Goal: Check status: Check status

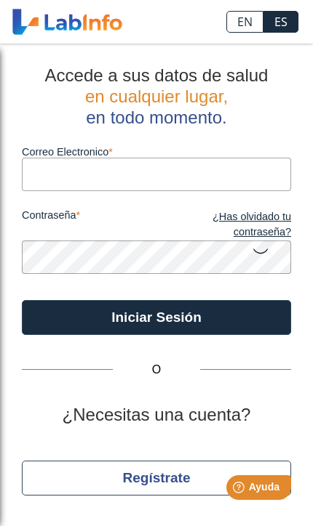
click at [152, 170] on input "Correo Electronico" at bounding box center [156, 174] width 269 height 33
type input "[EMAIL_ADDRESS][DOMAIN_NAME]"
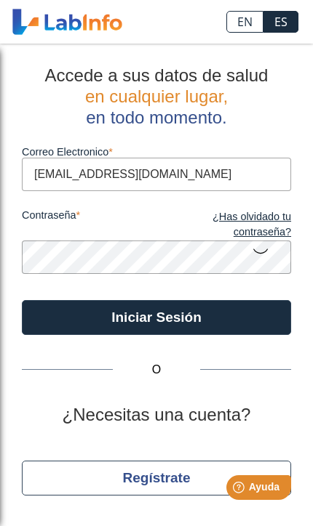
click at [156, 317] on button "Iniciar Sesión" at bounding box center [156, 317] width 269 height 35
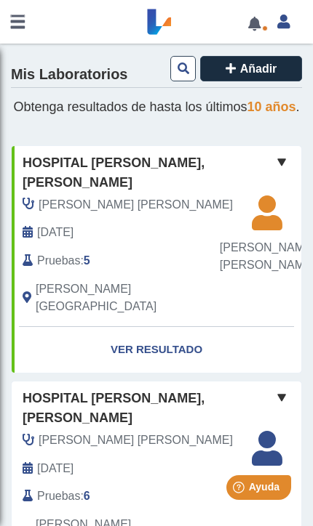
click at [175, 327] on link "Ver Resultado" at bounding box center [156, 350] width 289 height 46
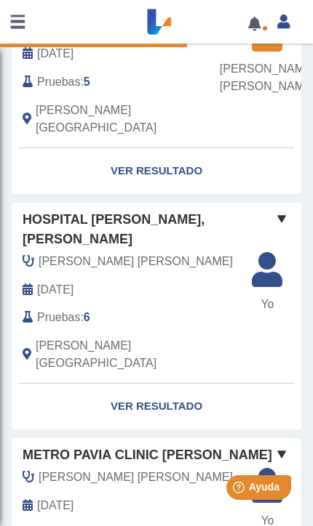
scroll to position [180, 0]
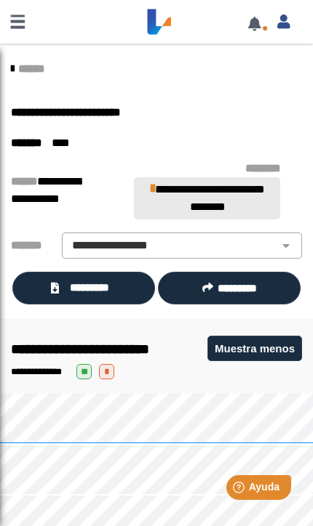
click at [129, 237] on select "**********" at bounding box center [181, 245] width 231 height 17
select select "*********"
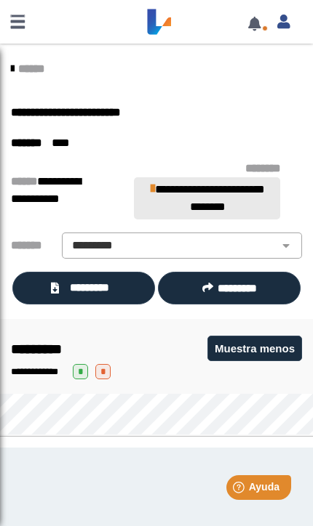
click at [117, 240] on select "**********" at bounding box center [181, 245] width 231 height 17
select select
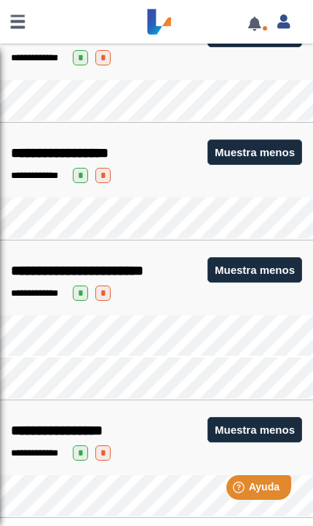
scroll to position [1407, 0]
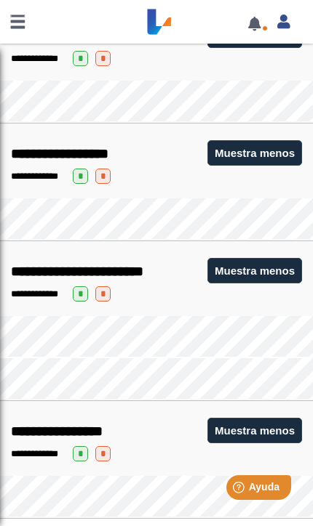
click at [252, 25] on link at bounding box center [254, 23] width 30 height 11
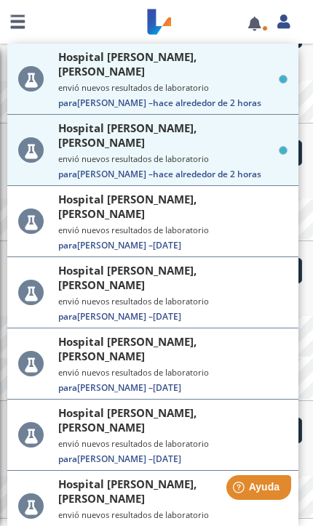
click at [103, 153] on small "envió nuevos resultados de laboratorio" at bounding box center [172, 158] width 229 height 11
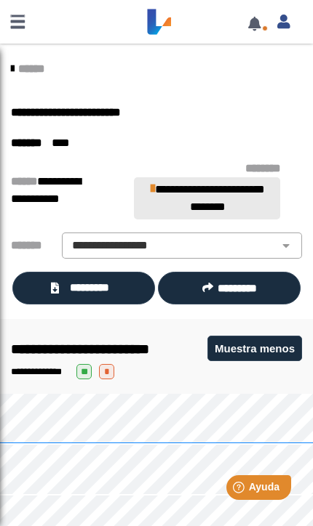
click at [249, 29] on link at bounding box center [254, 23] width 30 height 11
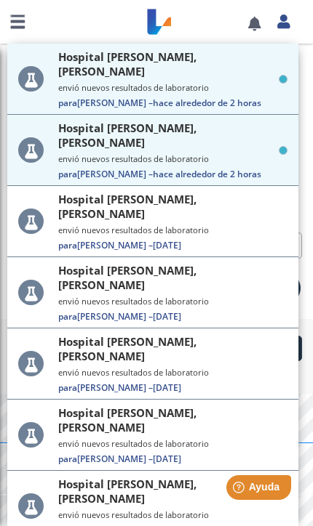
click at [107, 97] on span "Para [PERSON_NAME] – hace alrededor de 2 horas" at bounding box center [172, 103] width 229 height 12
click at [87, 82] on small "envió nuevos resultados de laboratorio" at bounding box center [172, 87] width 229 height 11
click at [100, 82] on small "envió nuevos resultados de laboratorio" at bounding box center [172, 87] width 229 height 11
click at [92, 82] on small "envió nuevos resultados de laboratorio" at bounding box center [172, 87] width 229 height 11
click at [249, 29] on link at bounding box center [254, 23] width 30 height 11
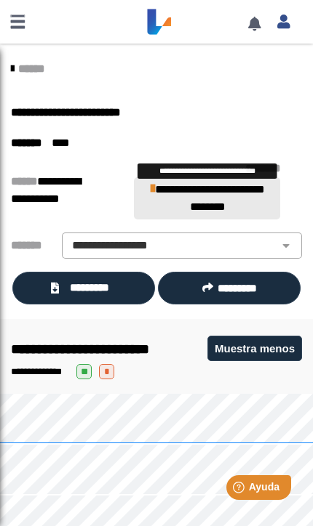
click at [199, 191] on span "**********" at bounding box center [209, 198] width 109 height 28
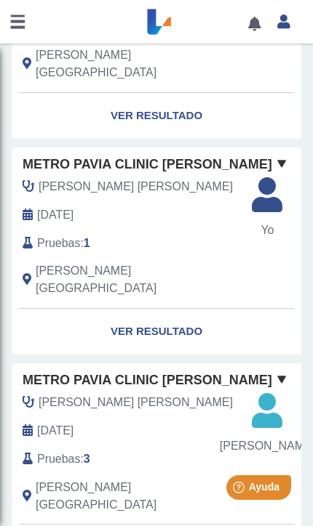
scroll to position [468, 0]
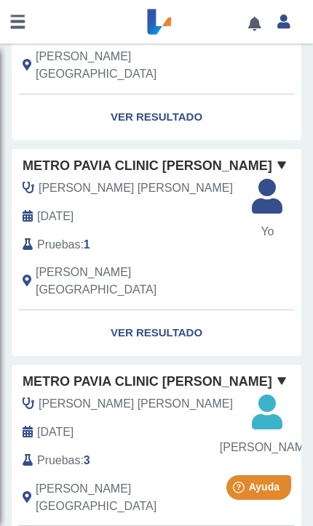
click at [136, 310] on link "Ver Resultado" at bounding box center [156, 333] width 289 height 46
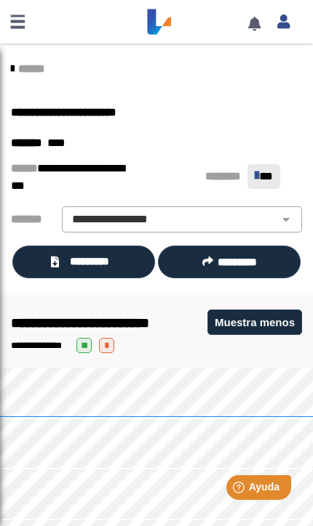
scroll to position [-1, 0]
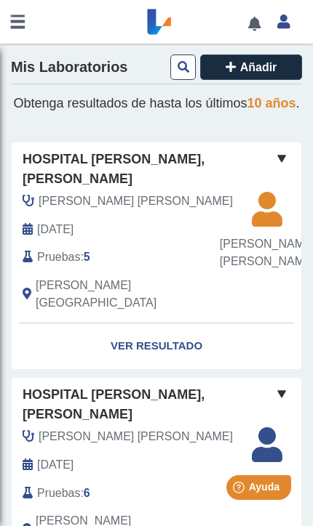
click at [147, 323] on link "Ver Resultado" at bounding box center [156, 346] width 289 height 46
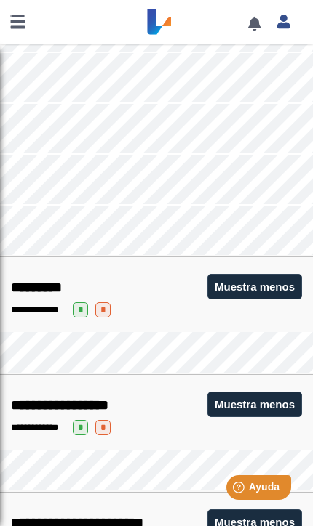
scroll to position [1156, 0]
